Goal: Register for event/course

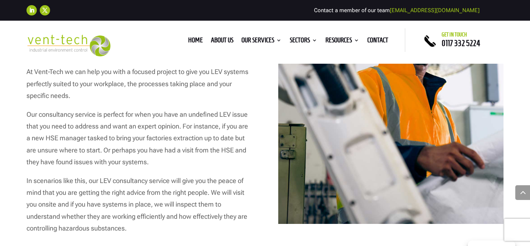
scroll to position [487, 0]
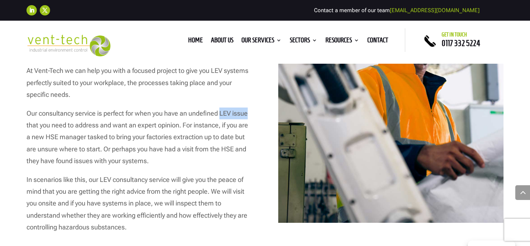
drag, startPoint x: 221, startPoint y: 111, endPoint x: 249, endPoint y: 113, distance: 28.1
click at [249, 113] on p "Our consultancy service is perfect for when you have an undefined LEV issue tha…" at bounding box center [139, 141] width 225 height 66
copy p "LEV issue"
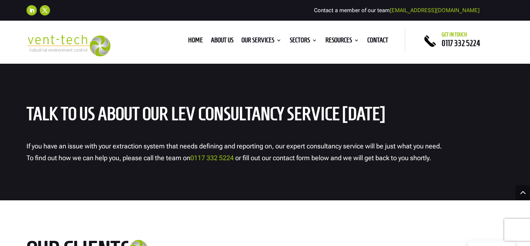
scroll to position [1953, 0]
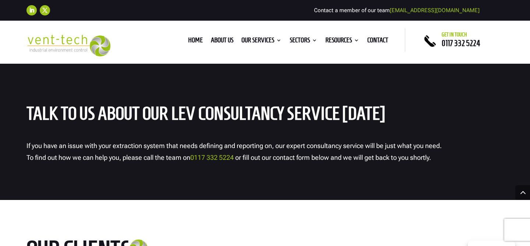
click at [325, 169] on div "Talk to us about our LEV consultancy service today If you have an issue with yo…" at bounding box center [265, 128] width 530 height 143
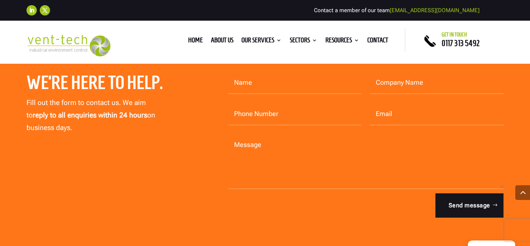
scroll to position [2303, 0]
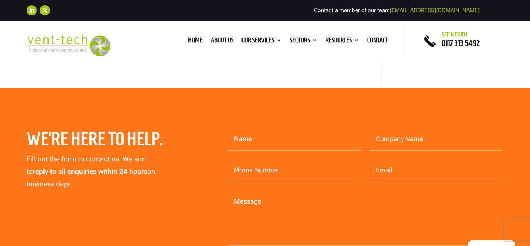
scroll to position [82, 0]
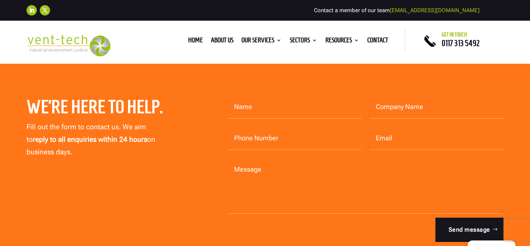
click at [260, 112] on input "Name" at bounding box center [295, 107] width 134 height 23
type input "Tamara"
type input "Flex Digital"
click at [264, 141] on input "Phone Number" at bounding box center [295, 138] width 134 height 23
type input "07805575514"
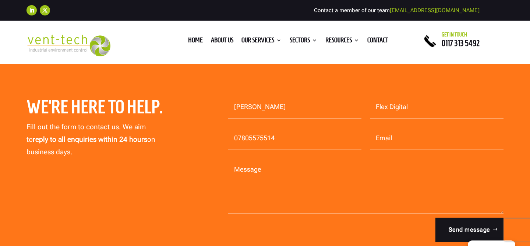
click at [389, 140] on input "Email" at bounding box center [437, 138] width 134 height 23
type input "tamara.toothil@flex-digital.net"
click at [290, 180] on textarea "Message" at bounding box center [366, 185] width 276 height 55
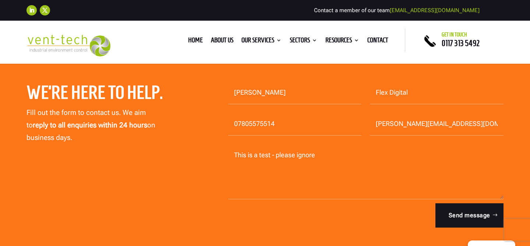
scroll to position [95, 0]
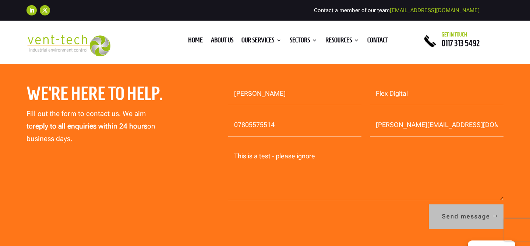
type textarea "This is a test - please ignore"
click at [458, 222] on button "Send message" at bounding box center [466, 216] width 75 height 24
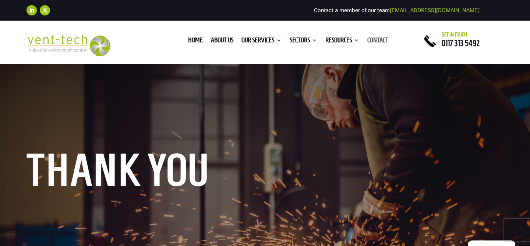
click at [382, 43] on link "Contact" at bounding box center [378, 42] width 21 height 8
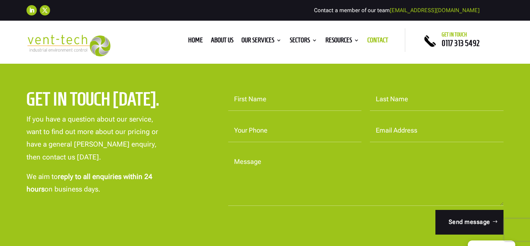
scroll to position [233, 0]
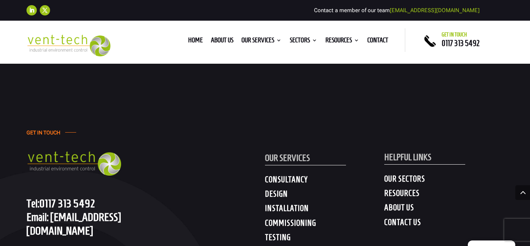
scroll to position [607, 0]
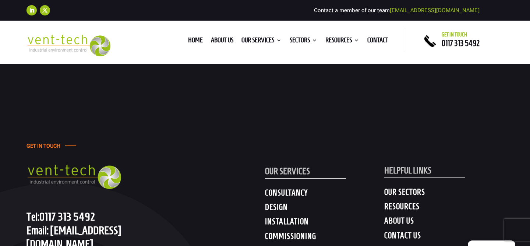
click at [193, 40] on link "Home" at bounding box center [195, 42] width 15 height 8
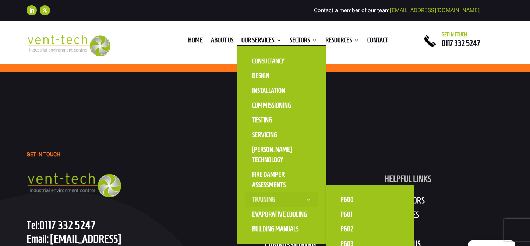
click at [264, 201] on link "Training" at bounding box center [282, 199] width 74 height 15
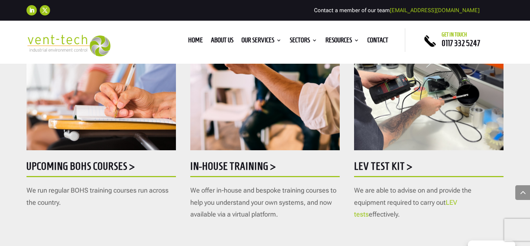
scroll to position [432, 0]
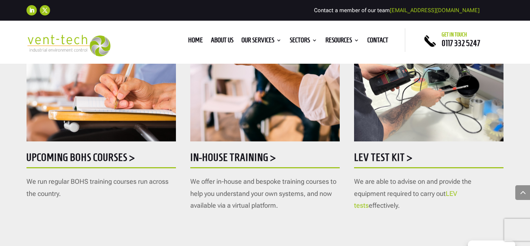
click at [99, 158] on h5 "Upcoming BOHS courses >" at bounding box center [102, 159] width 150 height 14
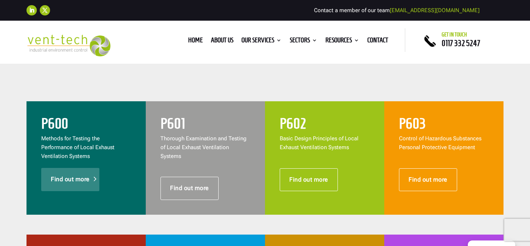
scroll to position [290, 0]
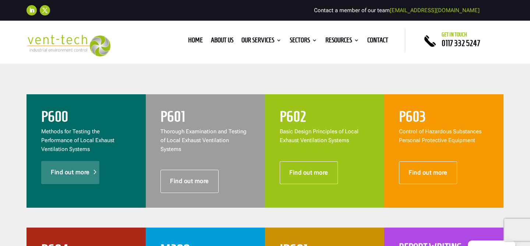
click at [83, 172] on link "Find out more" at bounding box center [70, 172] width 58 height 23
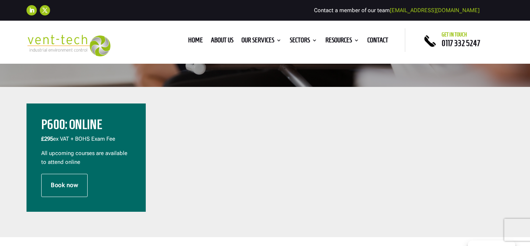
scroll to position [234, 0]
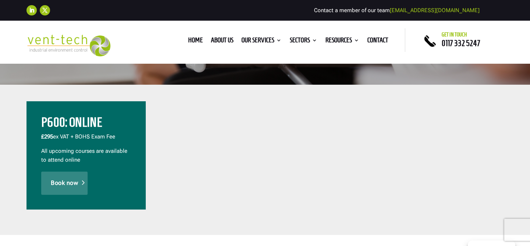
click at [74, 187] on link "Book now" at bounding box center [64, 183] width 46 height 23
click at [56, 189] on link "Book now" at bounding box center [64, 183] width 46 height 23
